Goal: Find contact information: Find contact information

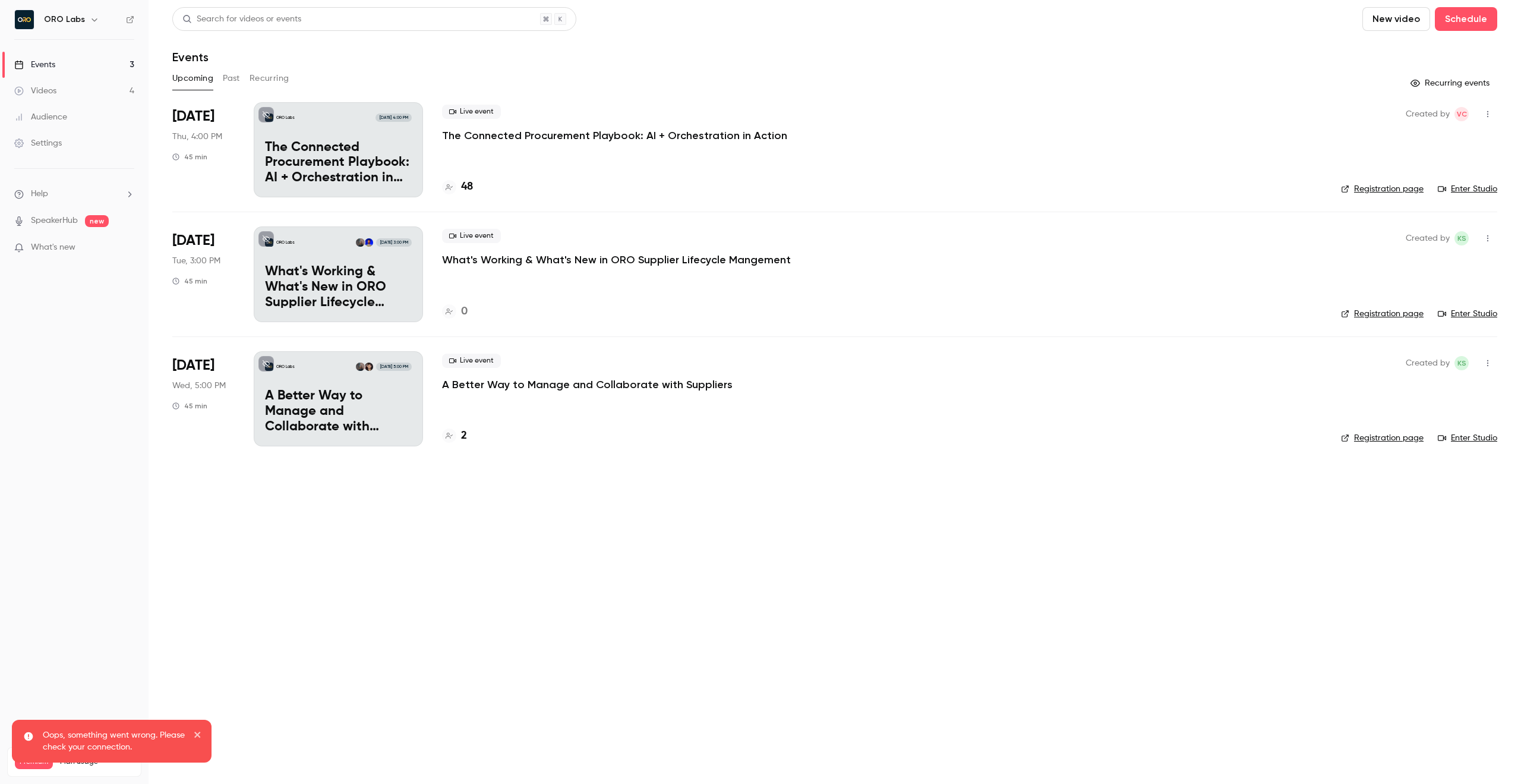
click at [235, 81] on button "Past" at bounding box center [231, 78] width 18 height 19
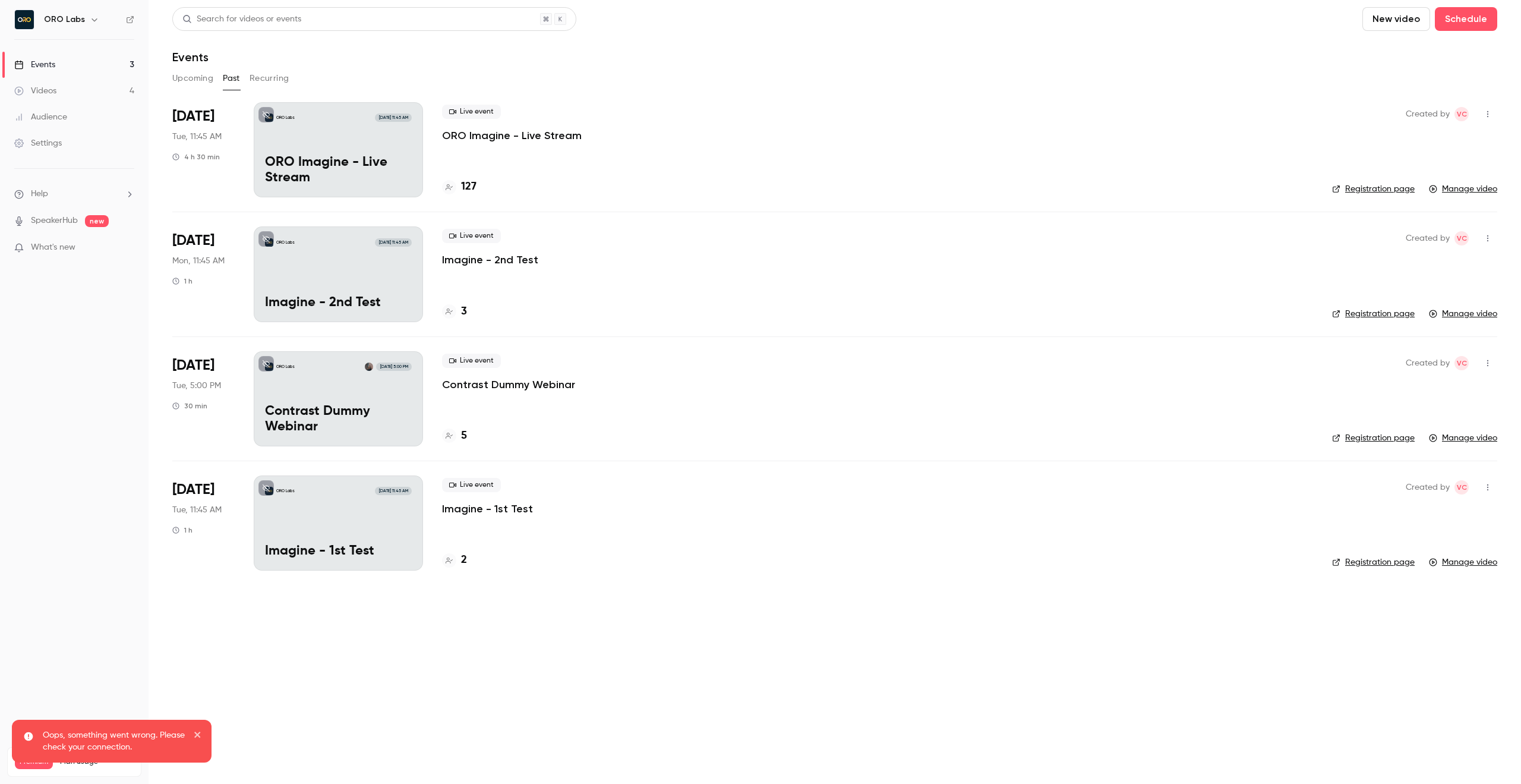
click at [474, 184] on h4 "127" at bounding box center [468, 187] width 16 height 16
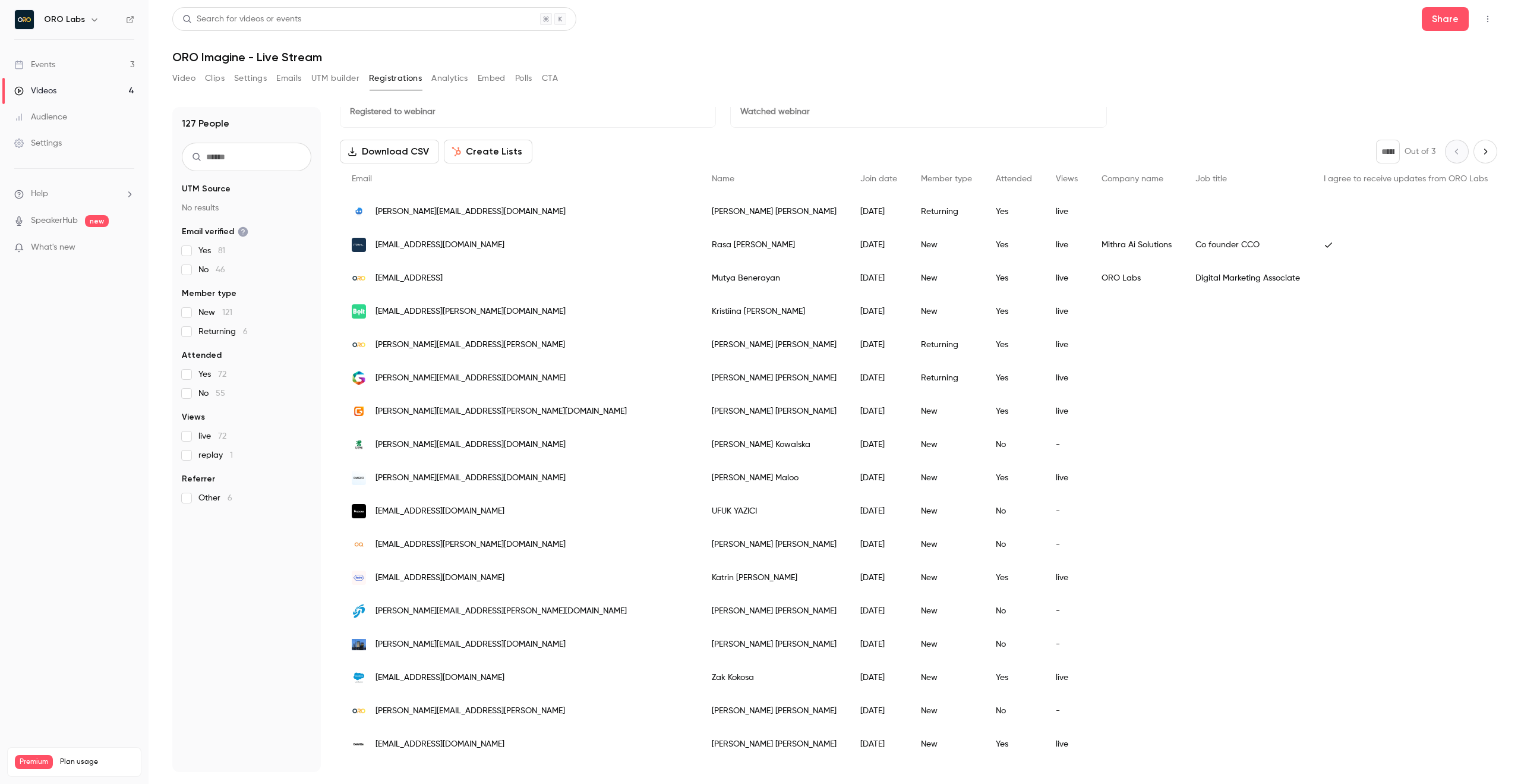
scroll to position [31, 0]
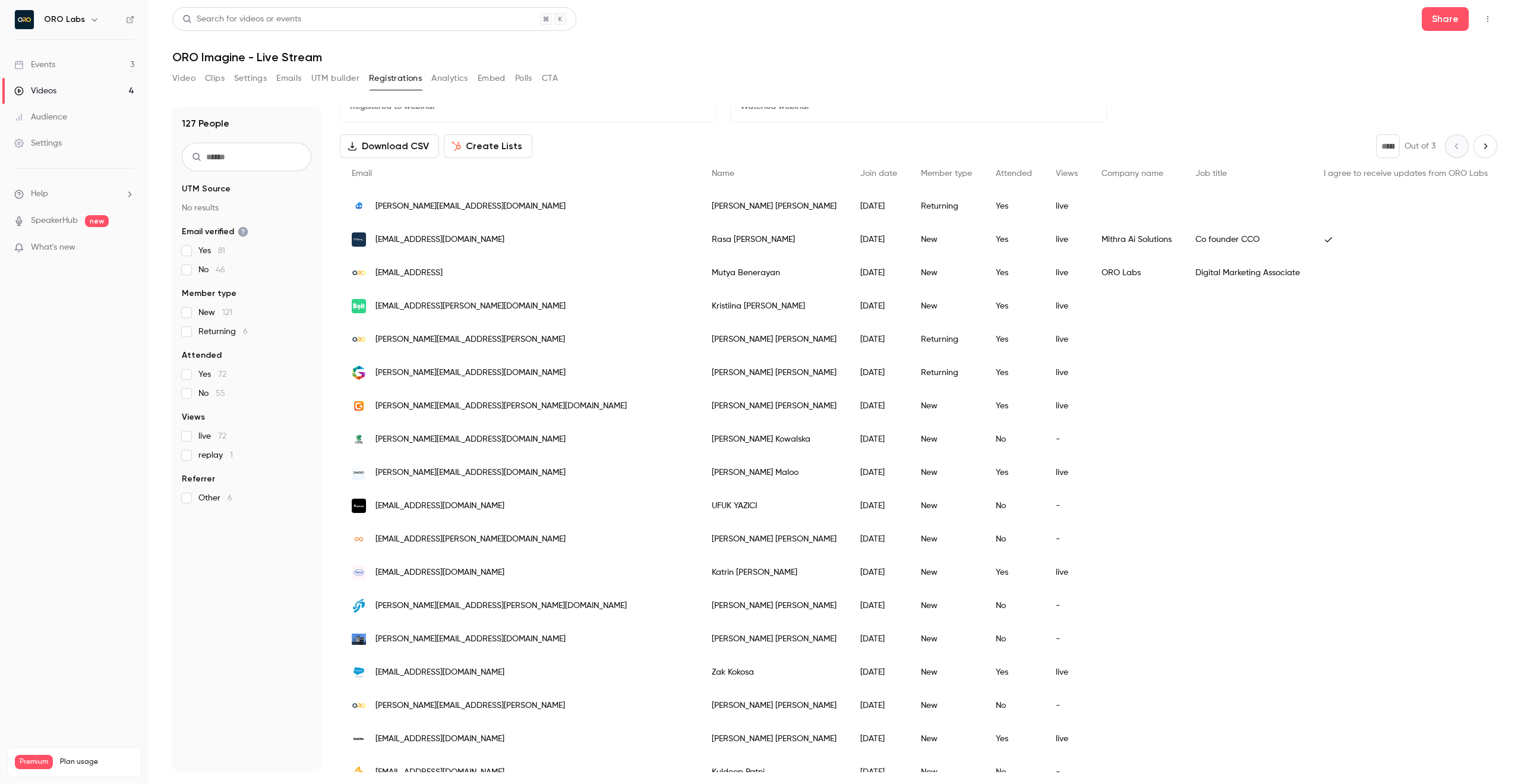
click at [463, 307] on span "[EMAIL_ADDRESS][PERSON_NAME][DOMAIN_NAME]" at bounding box center [470, 306] width 190 height 12
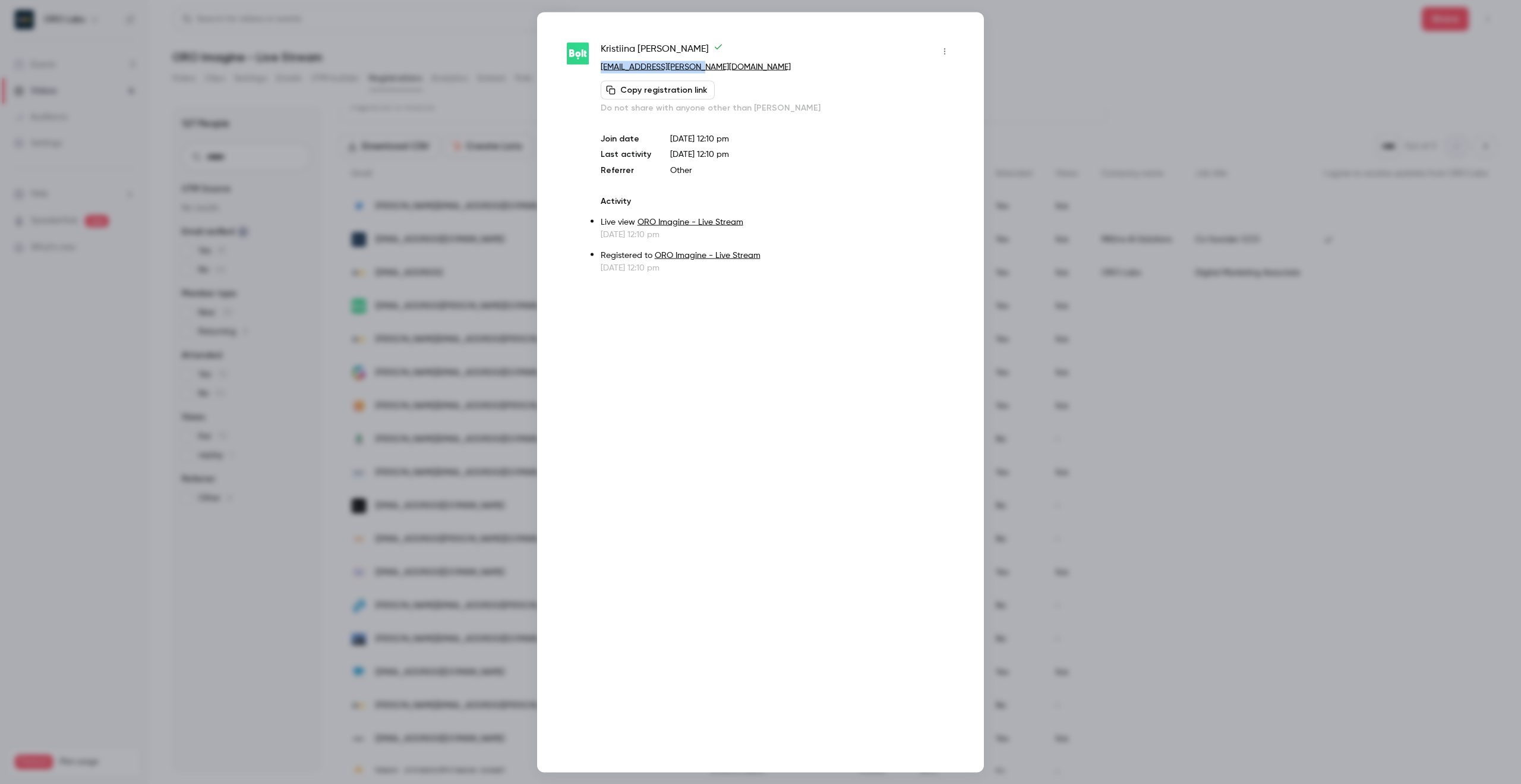
drag, startPoint x: 695, startPoint y: 67, endPoint x: 597, endPoint y: 61, distance: 98.2
click at [597, 61] on div "[PERSON_NAME] [PERSON_NAME][EMAIL_ADDRESS][PERSON_NAME][DOMAIN_NAME] Copy regis…" at bounding box center [760, 157] width 387 height 231
copy link "[EMAIL_ADDRESS][PERSON_NAME][DOMAIN_NAME]"
drag, startPoint x: 603, startPoint y: 48, endPoint x: 664, endPoint y: 48, distance: 61.0
click at [664, 48] on span "[PERSON_NAME]" at bounding box center [662, 51] width 123 height 19
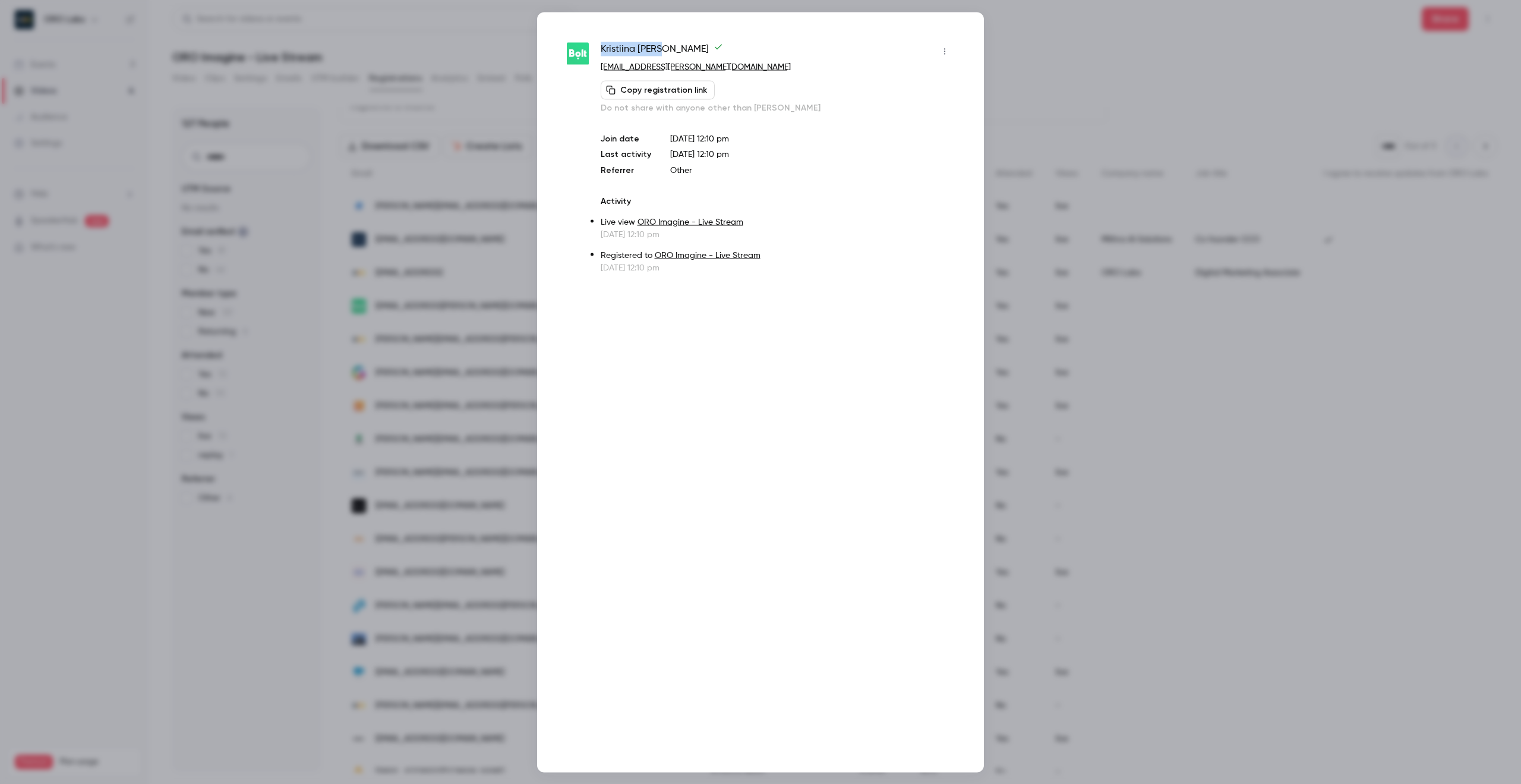
copy span "[PERSON_NAME]"
click at [1145, 359] on div at bounding box center [760, 392] width 1521 height 784
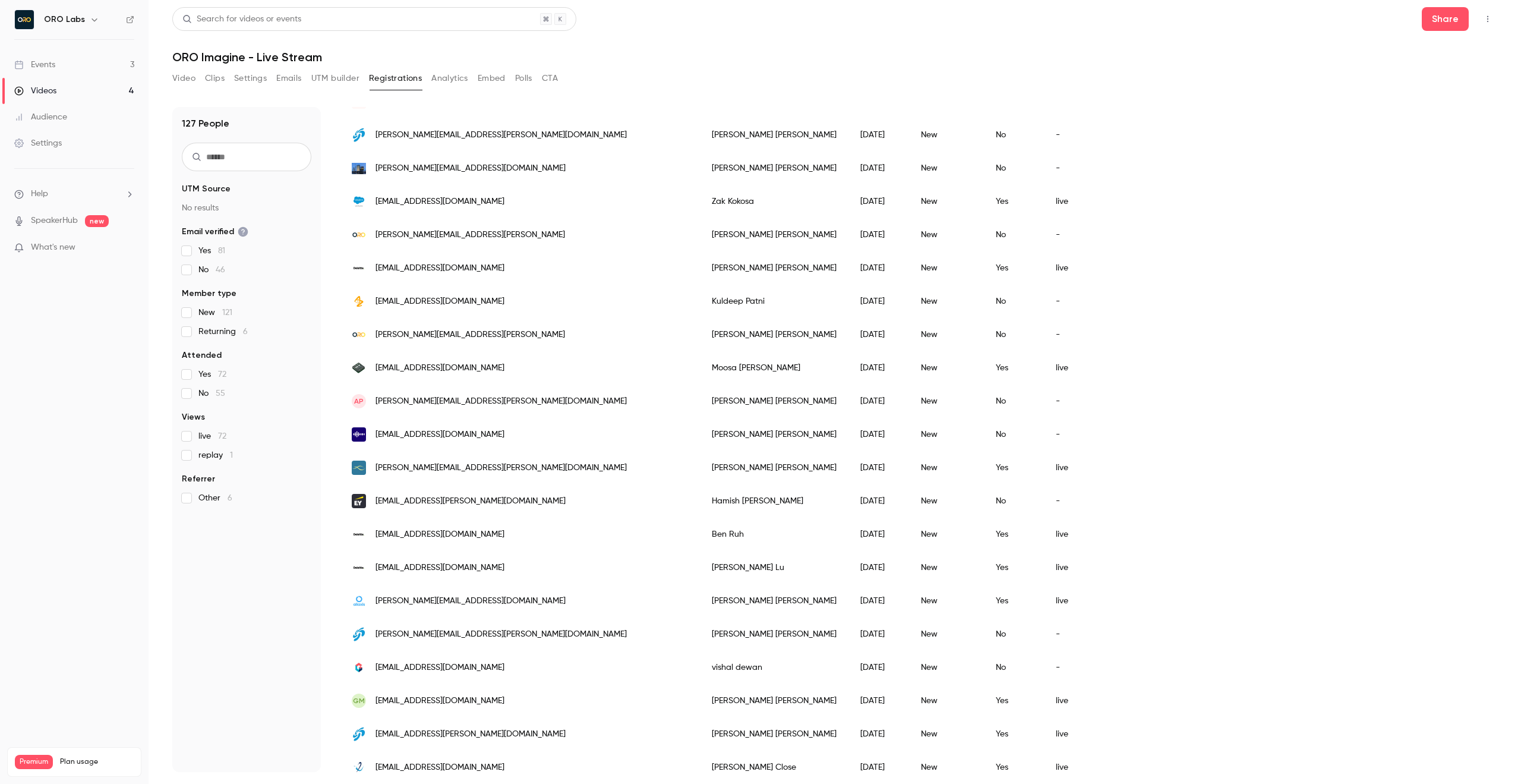
scroll to position [0, 0]
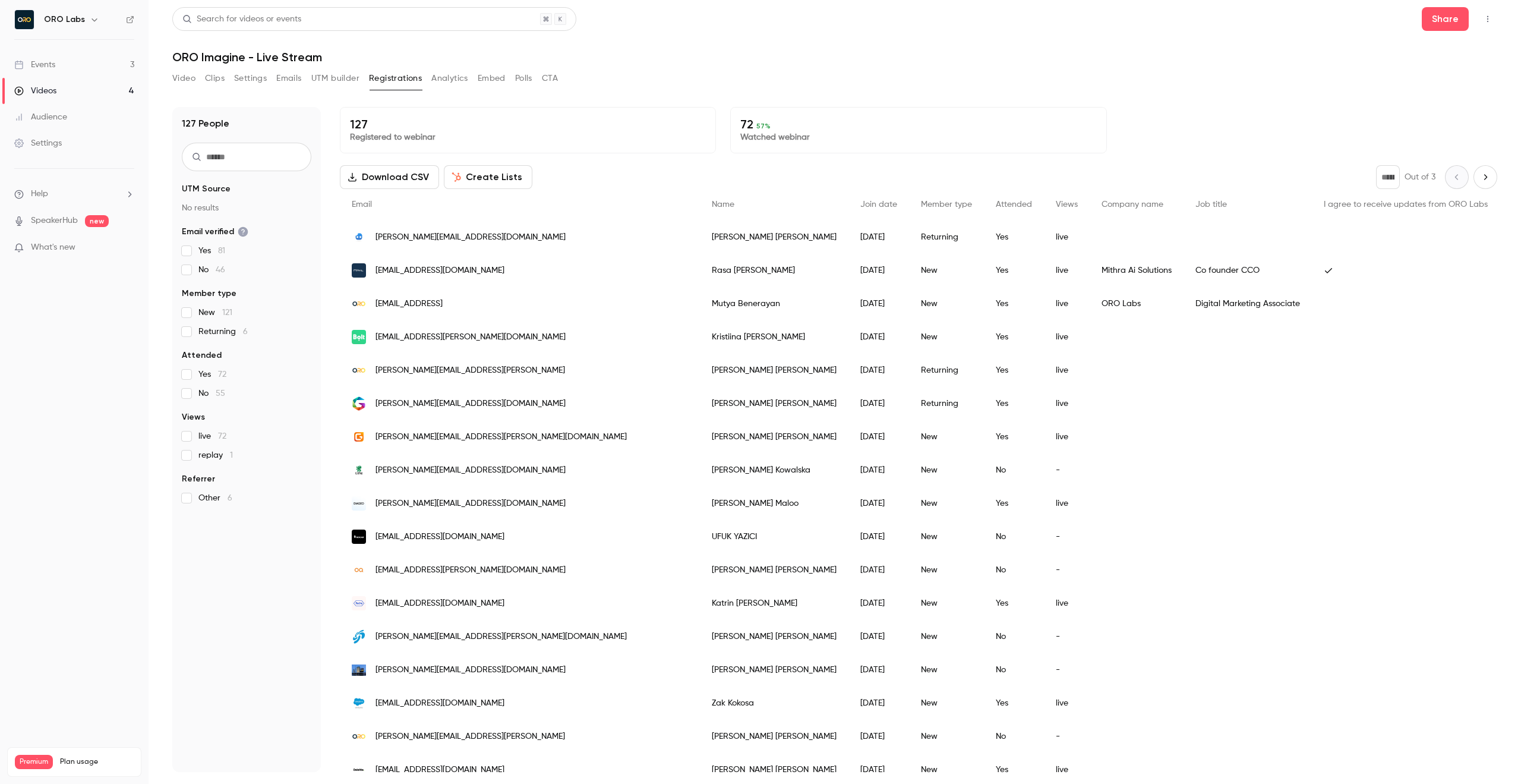
click at [239, 141] on div "127 People UTM Source No results Email verified Yes 81 No 46 Member type New 12…" at bounding box center [246, 439] width 149 height 665
click at [244, 161] on input "text" at bounding box center [246, 156] width 129 height 29
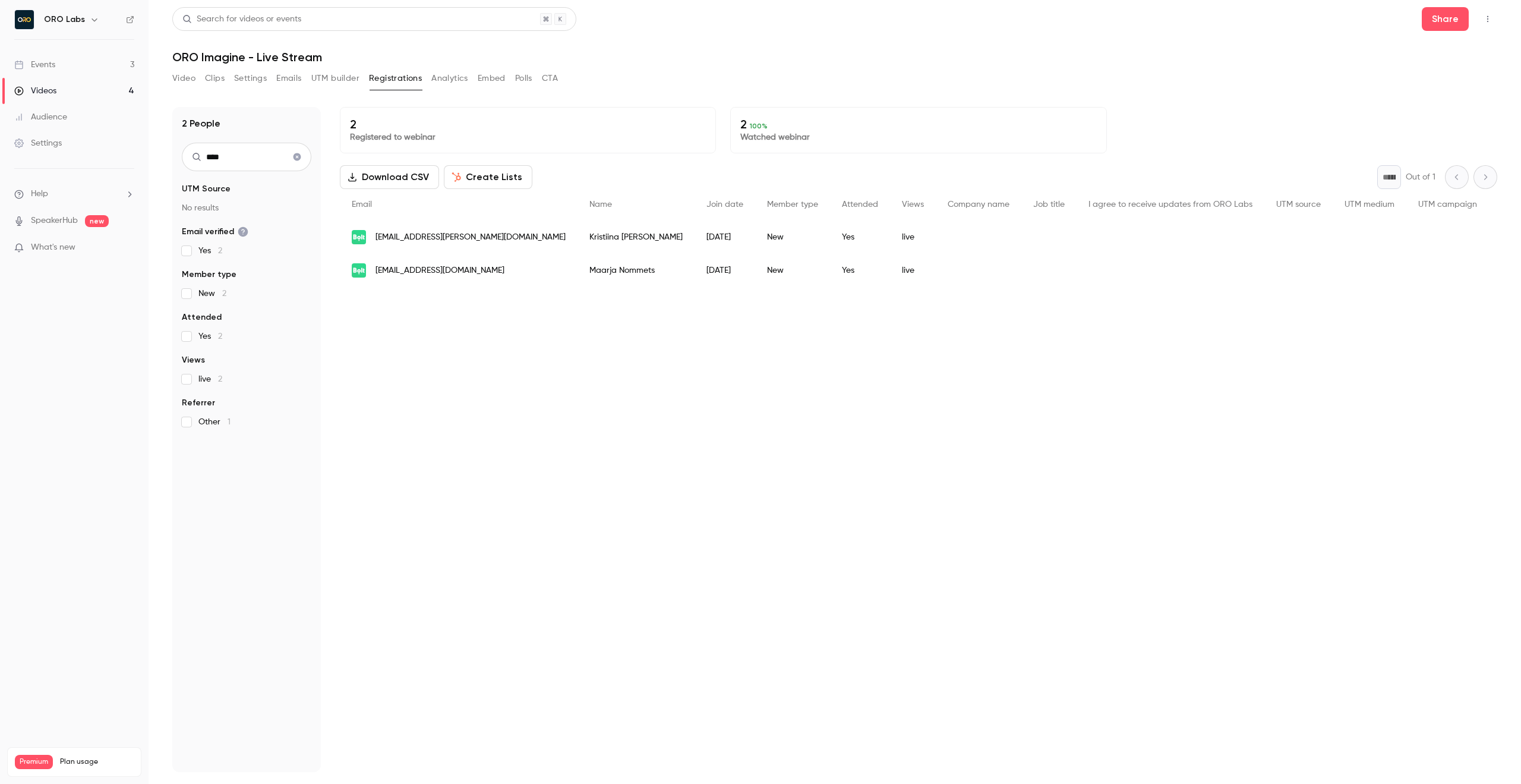
type input "****"
click at [437, 268] on span "[EMAIL_ADDRESS][DOMAIN_NAME]" at bounding box center [439, 270] width 129 height 12
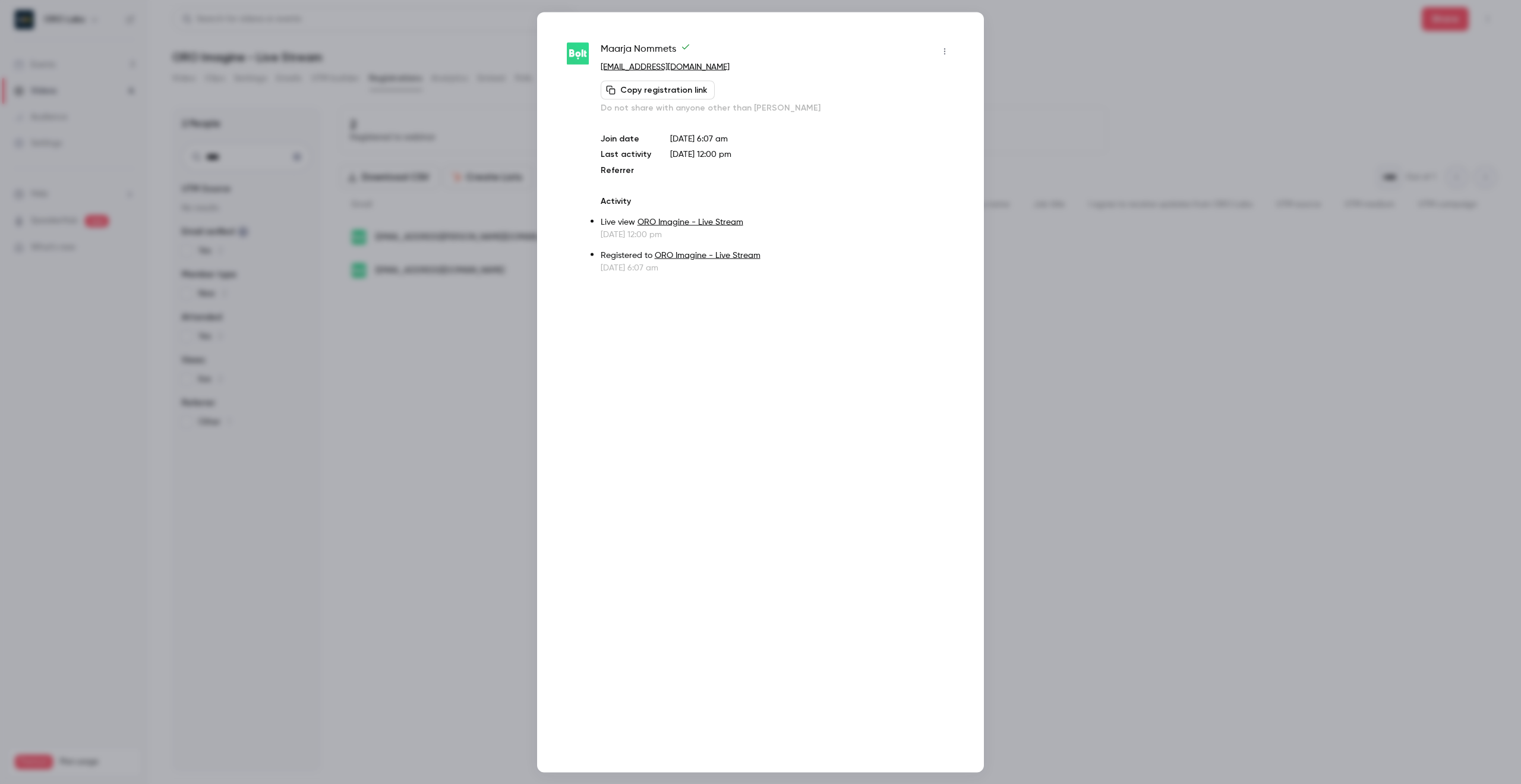
click at [1123, 385] on div at bounding box center [760, 392] width 1521 height 784
